Goal: Information Seeking & Learning: Learn about a topic

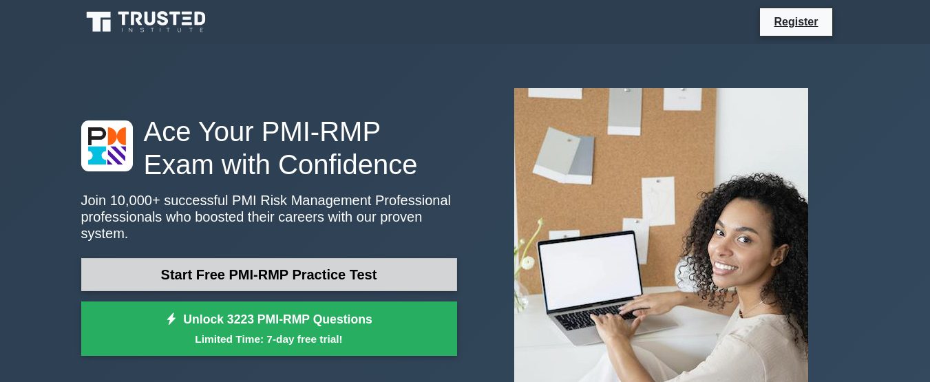
click at [312, 266] on link "Start Free PMI-RMP Practice Test" at bounding box center [269, 274] width 376 height 33
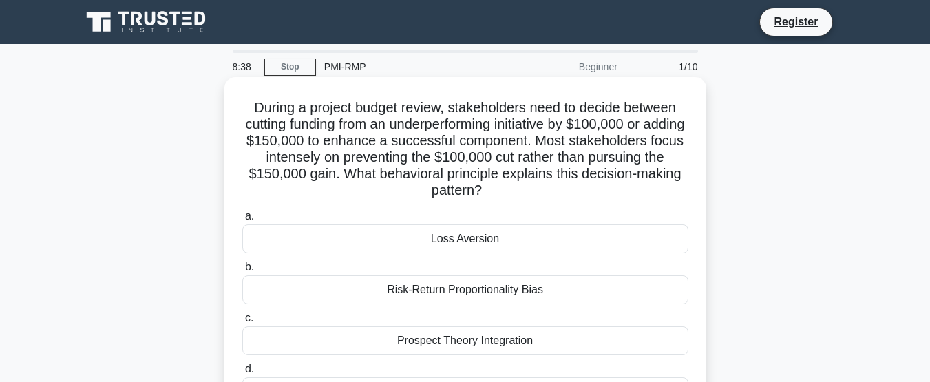
click at [465, 292] on div "Risk-Return Proportionality Bias" at bounding box center [465, 289] width 446 height 29
click at [242, 272] on input "b. Risk-Return Proportionality Bias" at bounding box center [242, 267] width 0 height 9
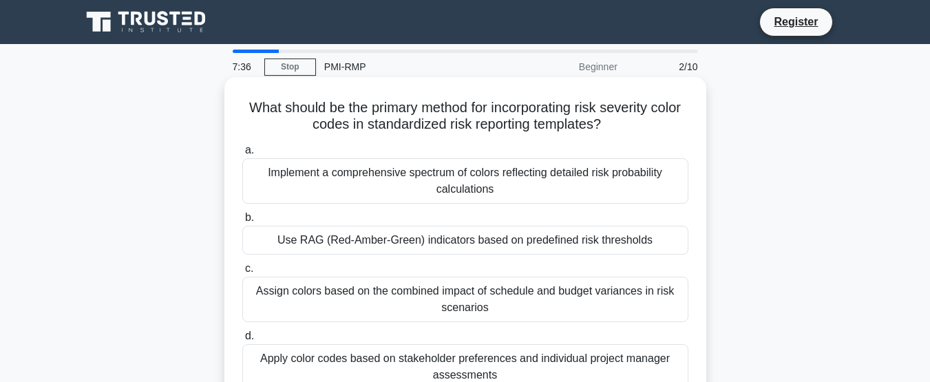
click at [449, 244] on div "Use RAG (Red-Amber-Green) indicators based on predefined risk thresholds" at bounding box center [465, 240] width 446 height 29
click at [242, 222] on input "b. Use RAG (Red-Amber-Green) indicators based on predefined risk thresholds" at bounding box center [242, 217] width 0 height 9
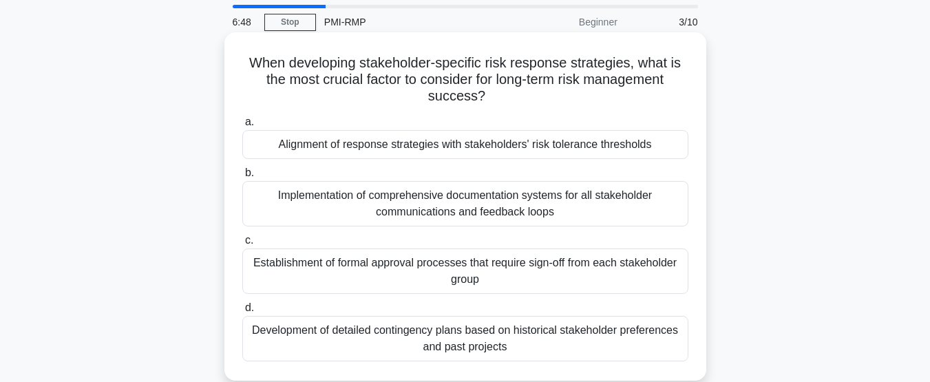
scroll to position [69, 0]
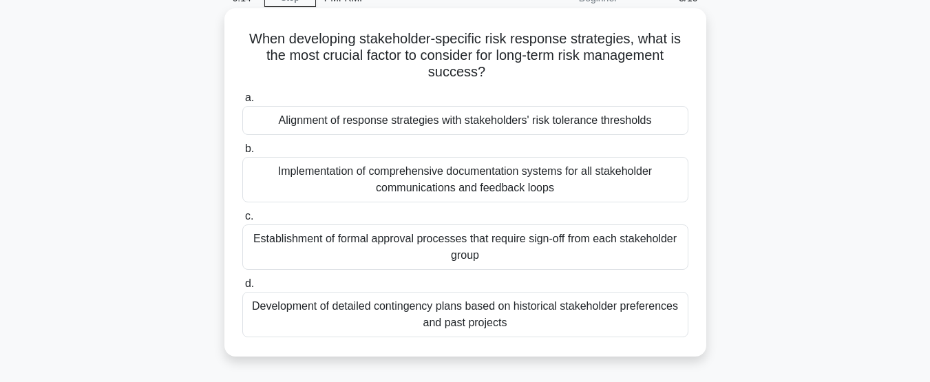
click at [435, 182] on div "Implementation of comprehensive documentation systems for all stakeholder commu…" at bounding box center [465, 179] width 446 height 45
click at [242, 153] on input "b. Implementation of comprehensive documentation systems for all stakeholder co…" at bounding box center [242, 149] width 0 height 9
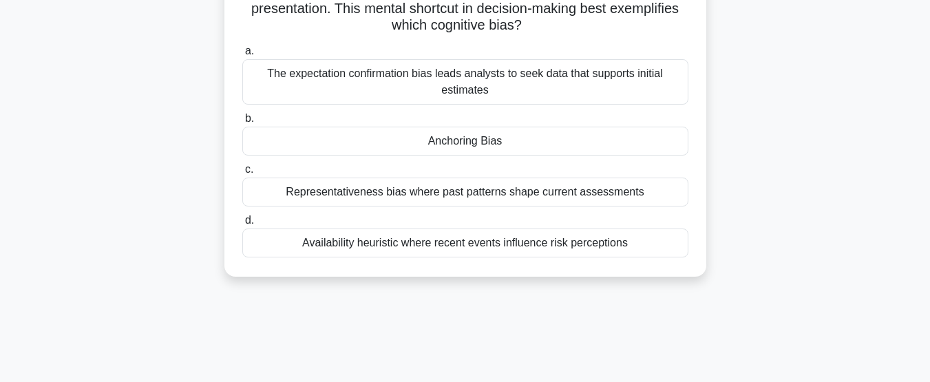
scroll to position [138, 0]
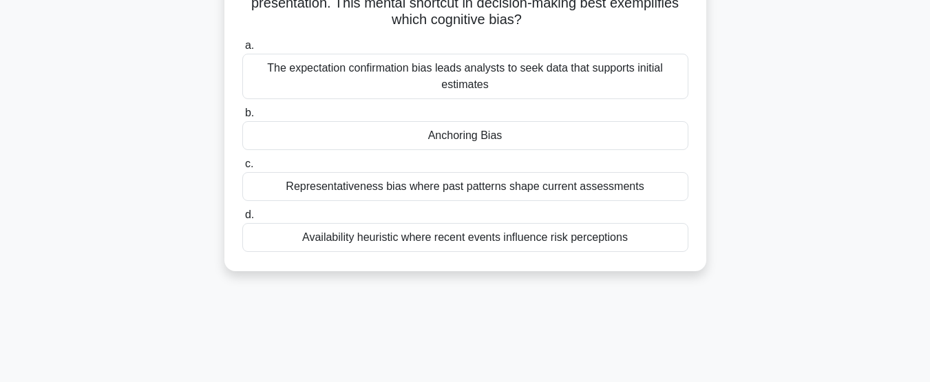
click at [470, 237] on div "Availability heuristic where recent events influence risk perceptions" at bounding box center [465, 237] width 446 height 29
click at [242, 220] on input "d. Availability heuristic where recent events influence risk perceptions" at bounding box center [242, 215] width 0 height 9
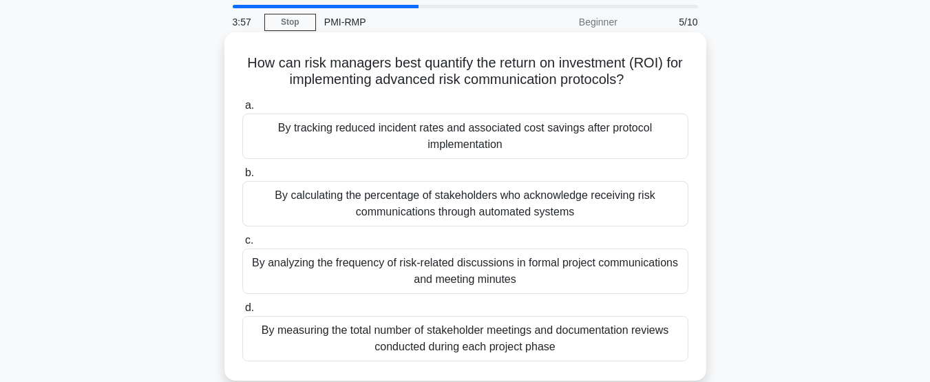
scroll to position [69, 0]
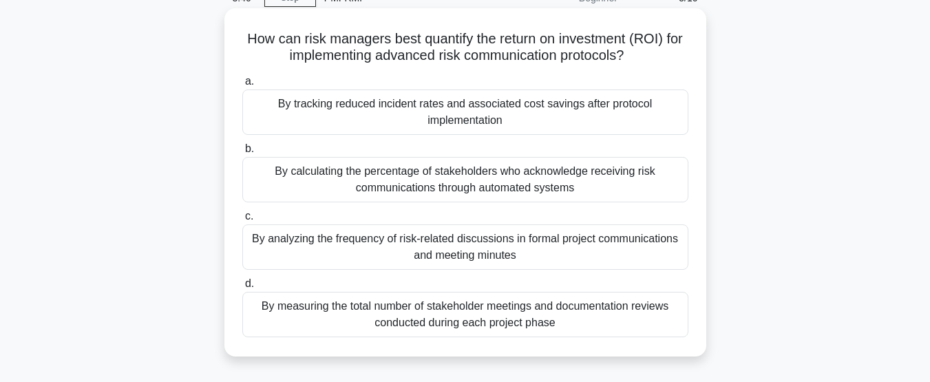
click at [444, 239] on div "By analyzing the frequency of risk-related discussions in formal project commun…" at bounding box center [465, 246] width 446 height 45
click at [242, 221] on input "c. By analyzing the frequency of risk-related discussions in formal project com…" at bounding box center [242, 216] width 0 height 9
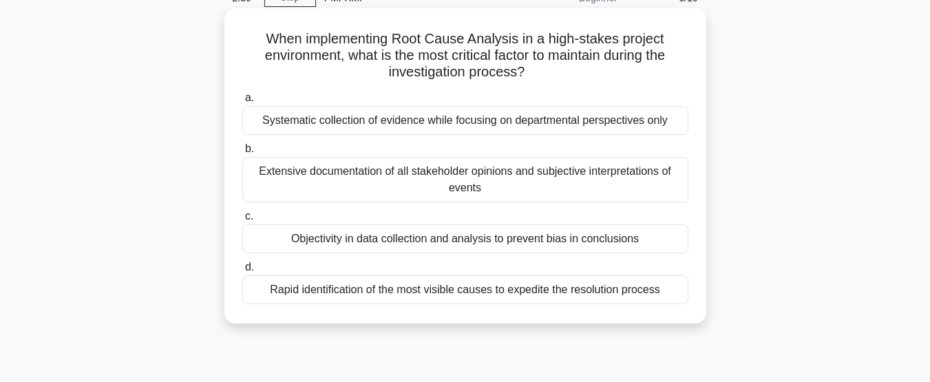
click at [526, 291] on div "Rapid identification of the most visible causes to expedite the resolution proc…" at bounding box center [465, 289] width 446 height 29
click at [242, 272] on input "d. Rapid identification of the most visible causes to expedite the resolution p…" at bounding box center [242, 267] width 0 height 9
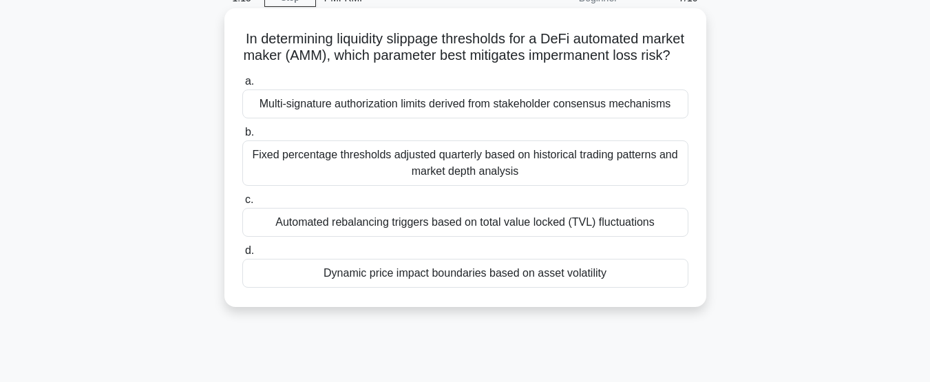
click at [403, 237] on div "Automated rebalancing triggers based on total value locked (TVL) fluctuations" at bounding box center [465, 222] width 446 height 29
click at [242, 204] on input "c. Automated rebalancing triggers based on total value locked (TVL) fluctuations" at bounding box center [242, 199] width 0 height 9
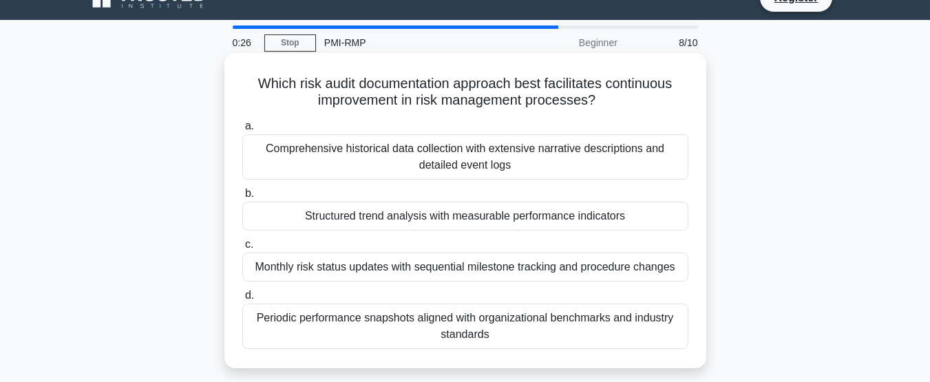
scroll to position [0, 0]
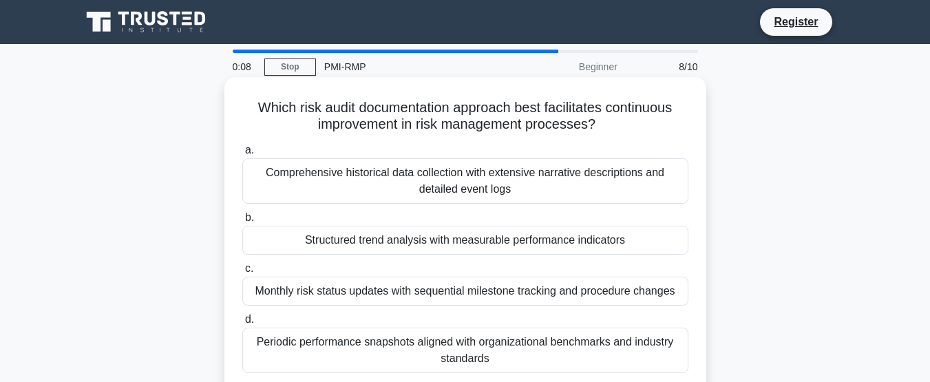
click at [482, 174] on div "Comprehensive historical data collection with extensive narrative descriptions …" at bounding box center [465, 180] width 446 height 45
click at [242, 155] on input "a. Comprehensive historical data collection with extensive narrative descriptio…" at bounding box center [242, 150] width 0 height 9
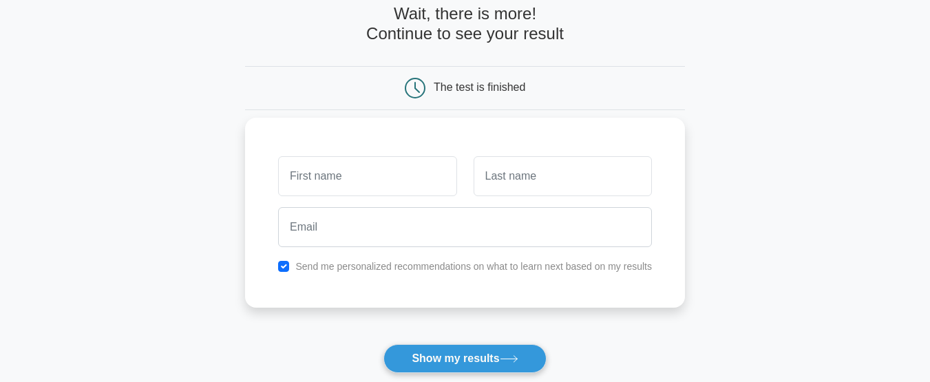
scroll to position [69, 0]
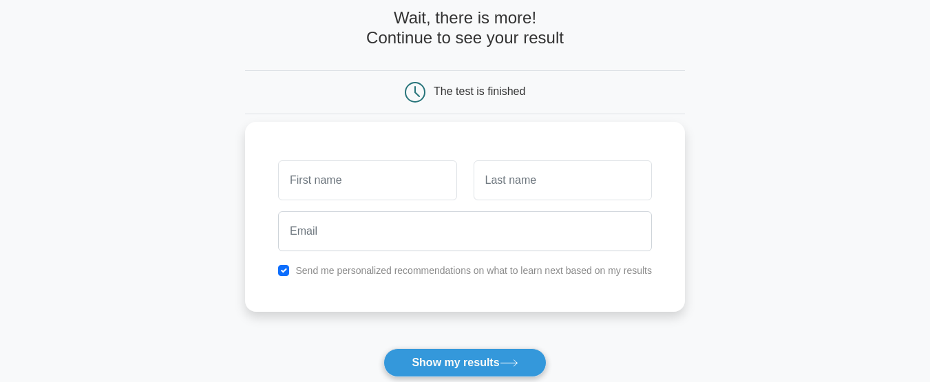
click at [296, 173] on input "text" at bounding box center [367, 180] width 178 height 40
type input "Kenneth Anegimo"
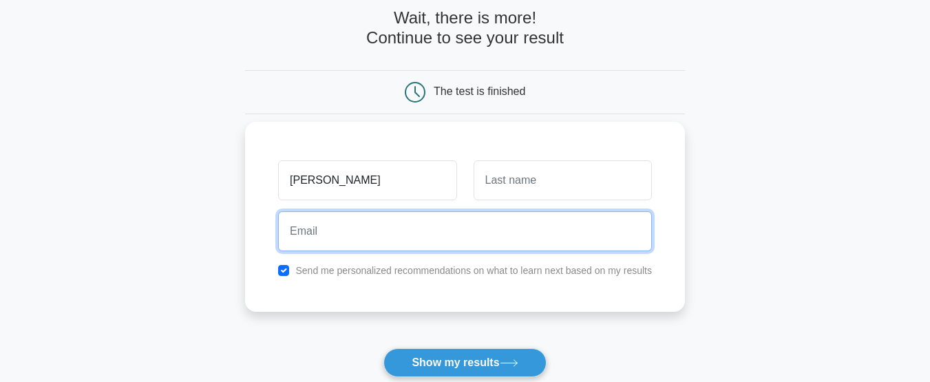
click at [300, 233] on input "email" at bounding box center [465, 231] width 374 height 40
type input "anegimok@yahoo.com"
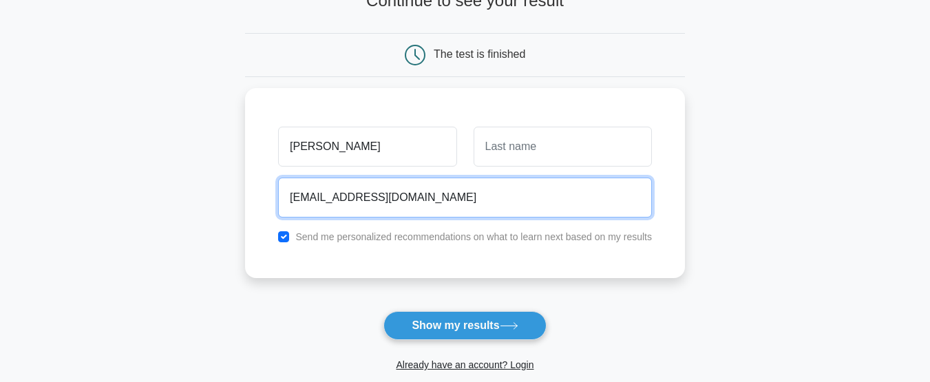
scroll to position [138, 0]
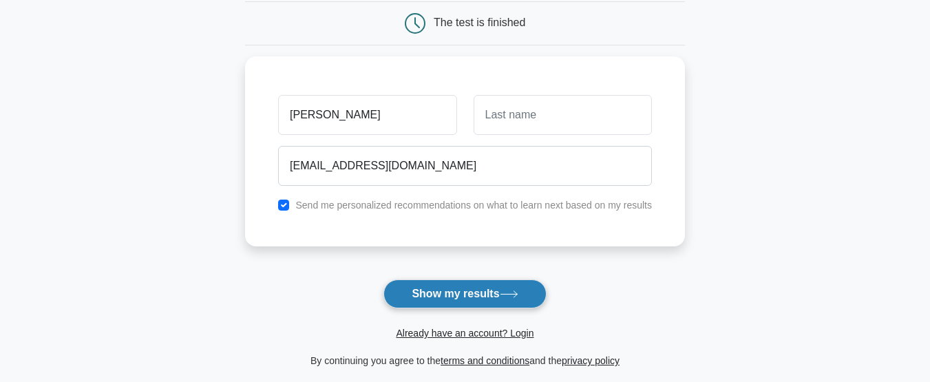
click at [448, 295] on button "Show my results" at bounding box center [464, 293] width 162 height 29
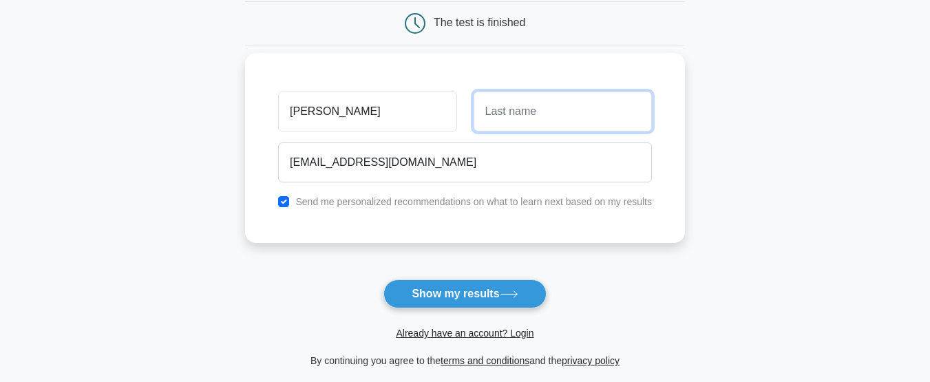
click at [495, 109] on input "text" at bounding box center [562, 112] width 178 height 40
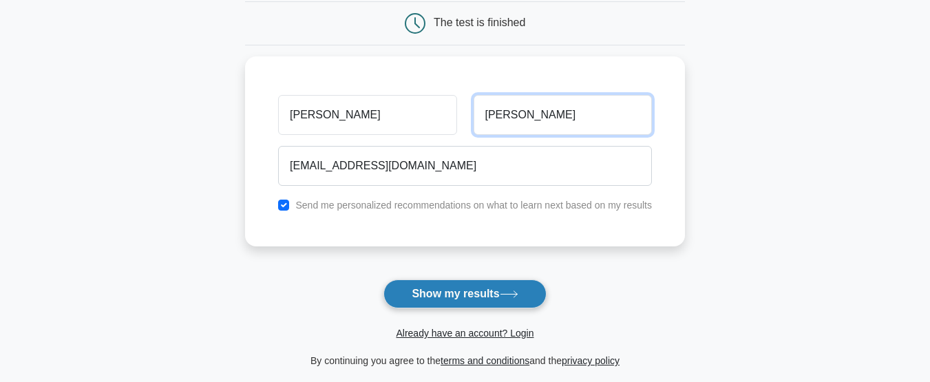
type input "[PERSON_NAME]"
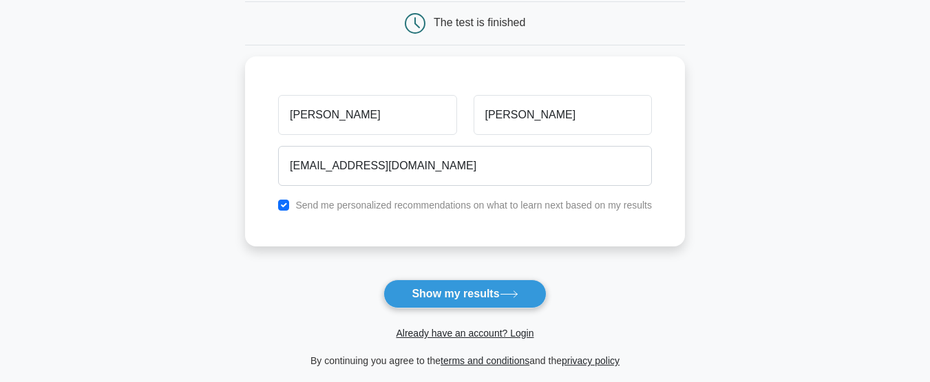
click at [460, 291] on button "Show my results" at bounding box center [464, 293] width 162 height 29
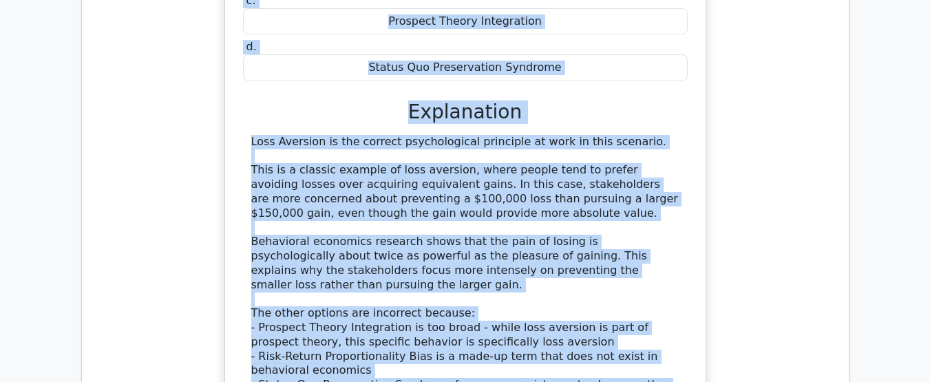
scroll to position [1494, 0]
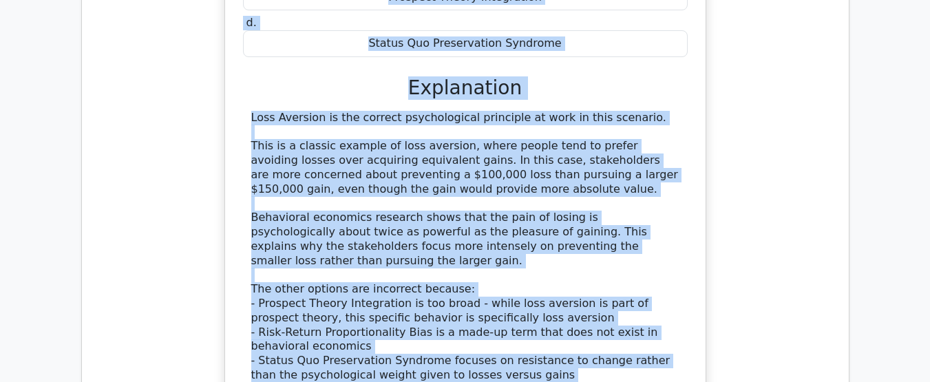
drag, startPoint x: 94, startPoint y: 34, endPoint x: 525, endPoint y: 354, distance: 536.2
click at [524, 356] on div "Question Analysis Question # Topic Difficulty Result Time Spent Action 1 Risk A…" at bounding box center [465, 205] width 767 height 1169
copy div "Question Analysis Question # Topic Difficulty Result Time Spent Action 1 Risk A…"
click at [438, 179] on div "Loss Aversion is the correct psychological principle at work in this scenario. …" at bounding box center [465, 247] width 428 height 272
click at [356, 138] on div "Loss Aversion is the correct psychological principle at work in this scenario. …" at bounding box center [465, 247] width 428 height 272
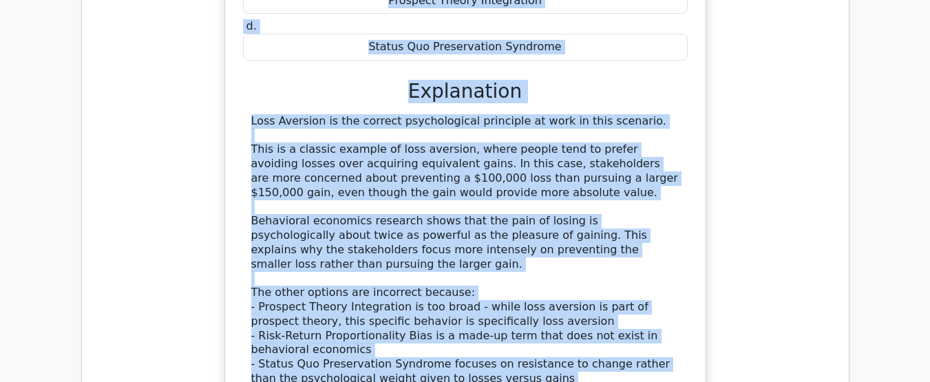
click at [708, 138] on div "During a project budget review, stakeholders need to decide between cutting fun…" at bounding box center [465, 105] width 745 height 710
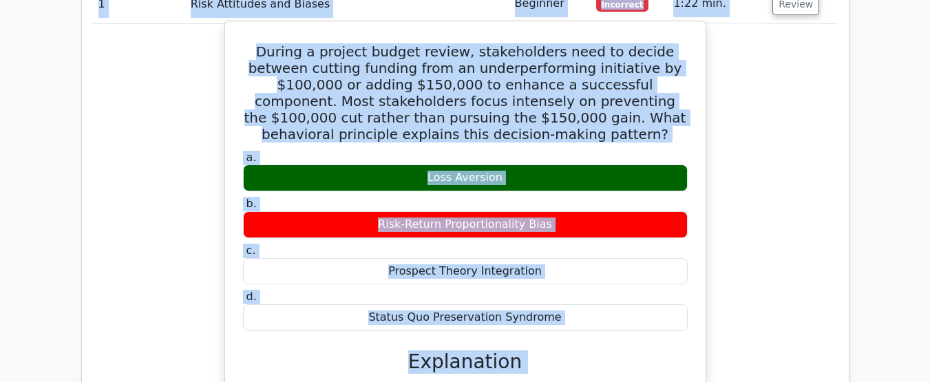
scroll to position [1219, 0]
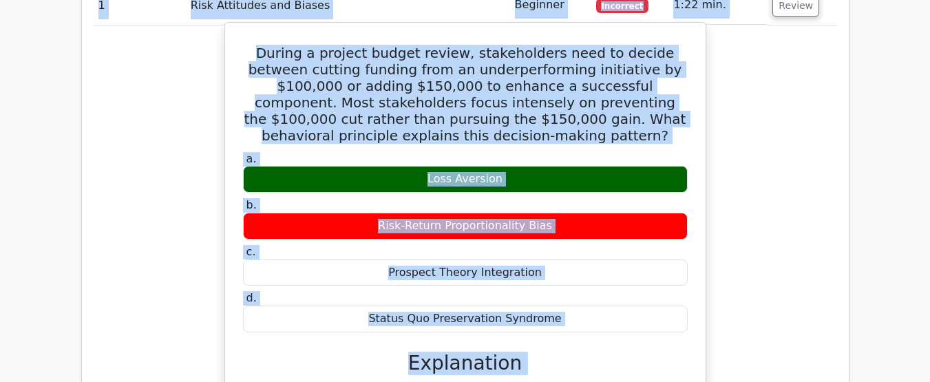
click at [315, 291] on label "d. Status Quo Preservation Syndrome" at bounding box center [465, 311] width 445 height 41
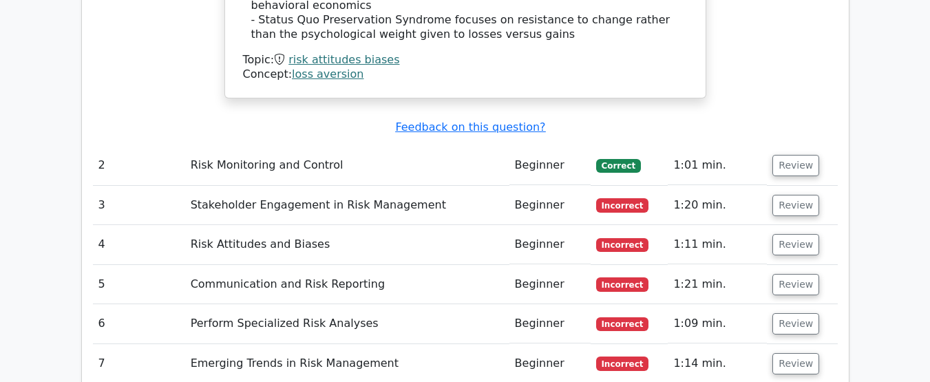
scroll to position [1769, 0]
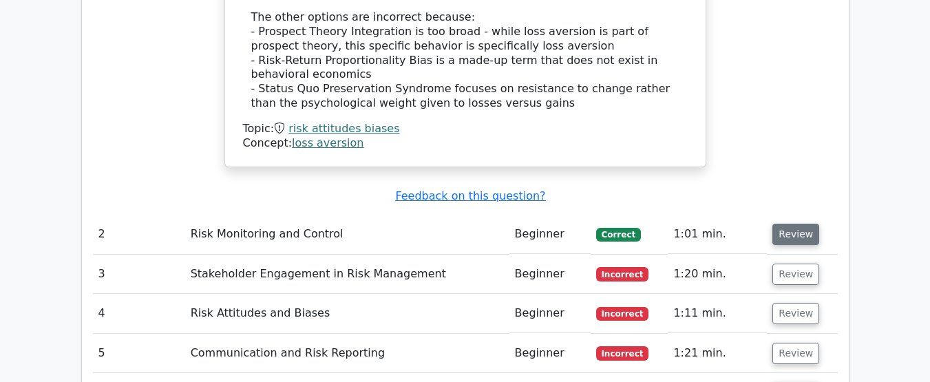
click at [787, 224] on button "Review" at bounding box center [795, 234] width 47 height 21
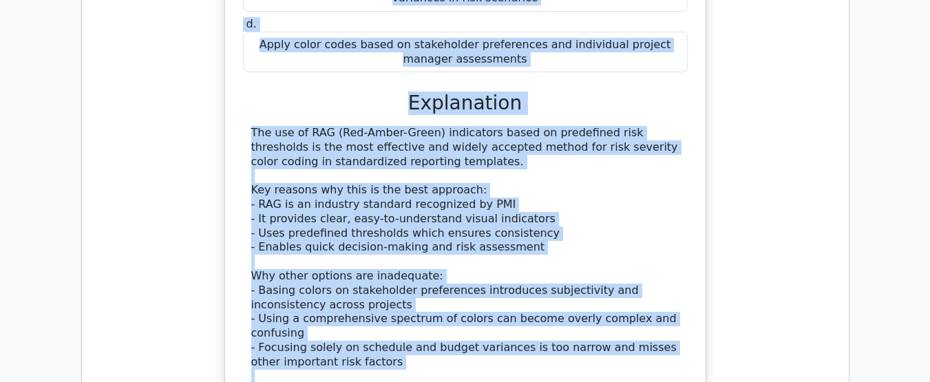
scroll to position [2237, 0]
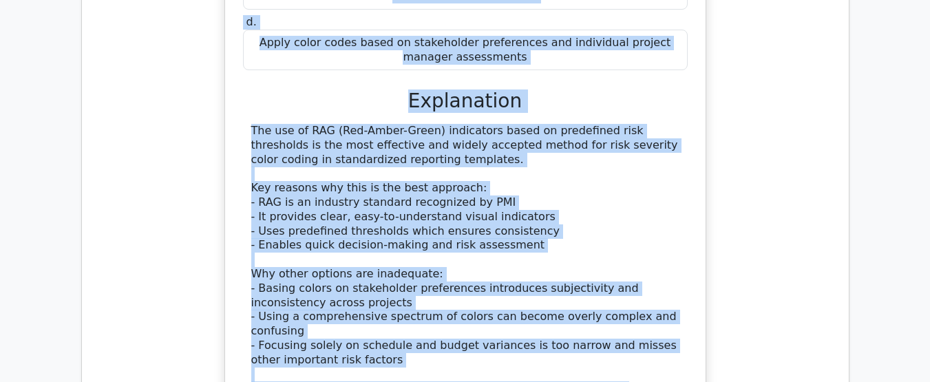
drag, startPoint x: 100, startPoint y: 220, endPoint x: 447, endPoint y: 344, distance: 368.3
copy tbody "2 Risk Monitoring and Control Beginner Correct 1:01 min. Review What should be …"
